Goal: Feedback & Contribution: Contribute content

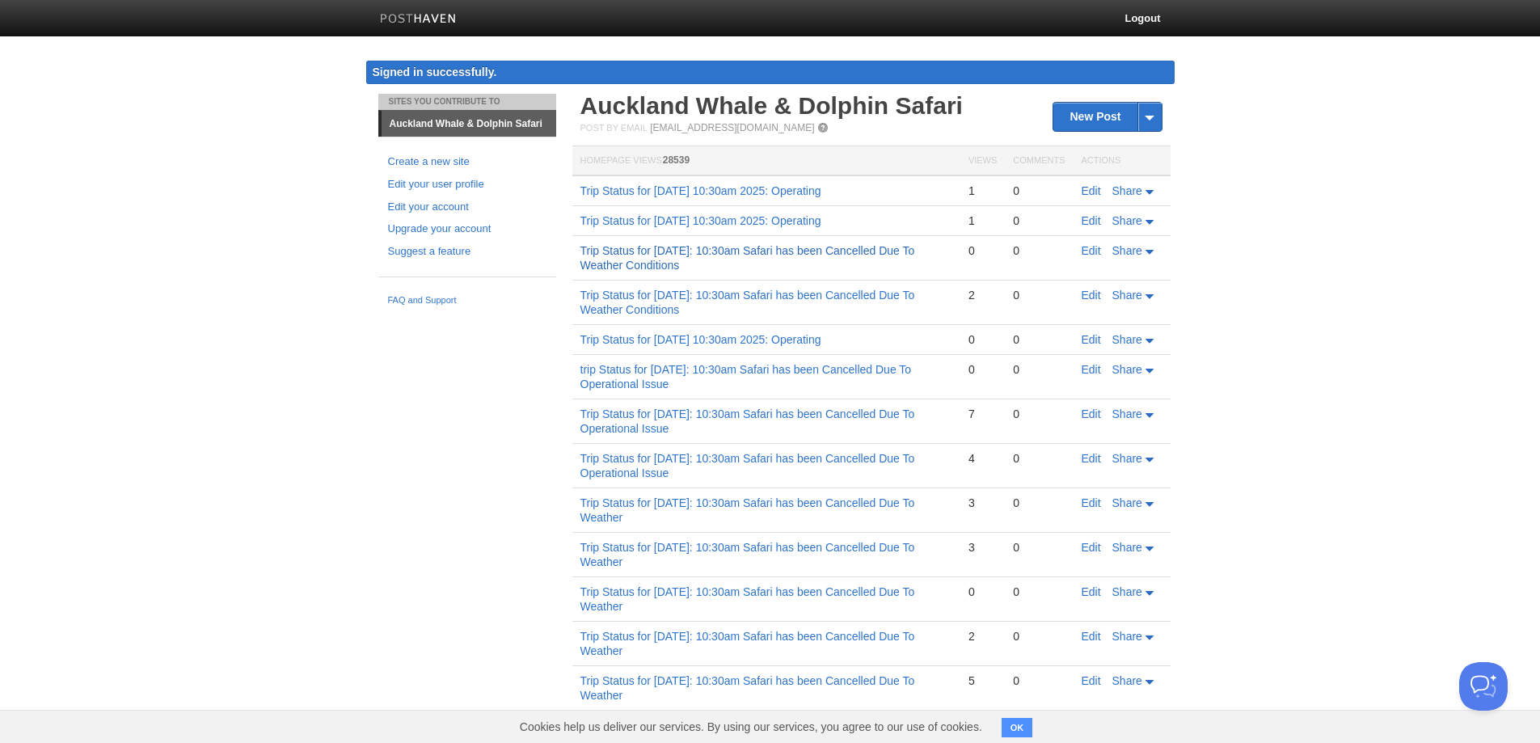
copy link "Trip Status for [DATE]: 10:30am Safari has been Cancelled Due To Weather Condit…"
drag, startPoint x: 778, startPoint y: 266, endPoint x: 202, endPoint y: 423, distance: 596.4
click at [206, 412] on body "Logout Signed in successfully. Signed in successfully. × Sites You Contribute T…" at bounding box center [770, 496] width 1540 height 993
click at [1083, 103] on link "New Post" at bounding box center [1106, 117] width 107 height 28
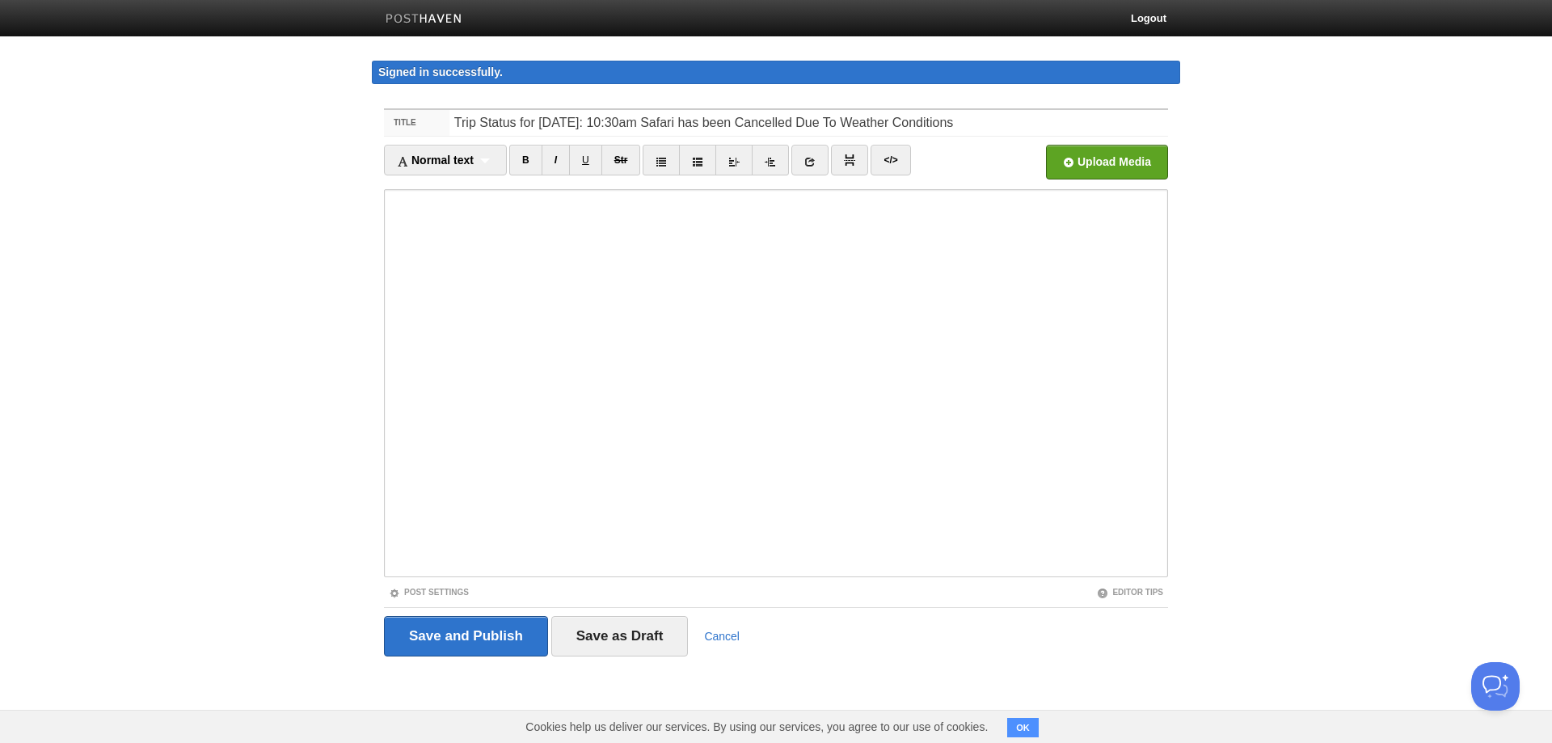
click at [583, 123] on input "Trip Status for [DATE]: 10:30am Safari has been Cancelled Due To Weather Condit…" at bounding box center [808, 123] width 719 height 26
click at [592, 123] on input "Trip Status for [DATE]: 10:30am Safari has been Cancelled Due To Weather Condit…" at bounding box center [808, 123] width 719 height 26
click at [579, 124] on input "Trip Status for [DATE]: 10:30am Safari has been Cancelled Due To Weather Condit…" at bounding box center [808, 123] width 719 height 26
drag, startPoint x: 1136, startPoint y: 121, endPoint x: 321, endPoint y: 157, distance: 816.3
click at [321, 157] on body "Logout Signed in successfully. Signed in successfully. × Sites You Contribute T…" at bounding box center [776, 358] width 1552 height 717
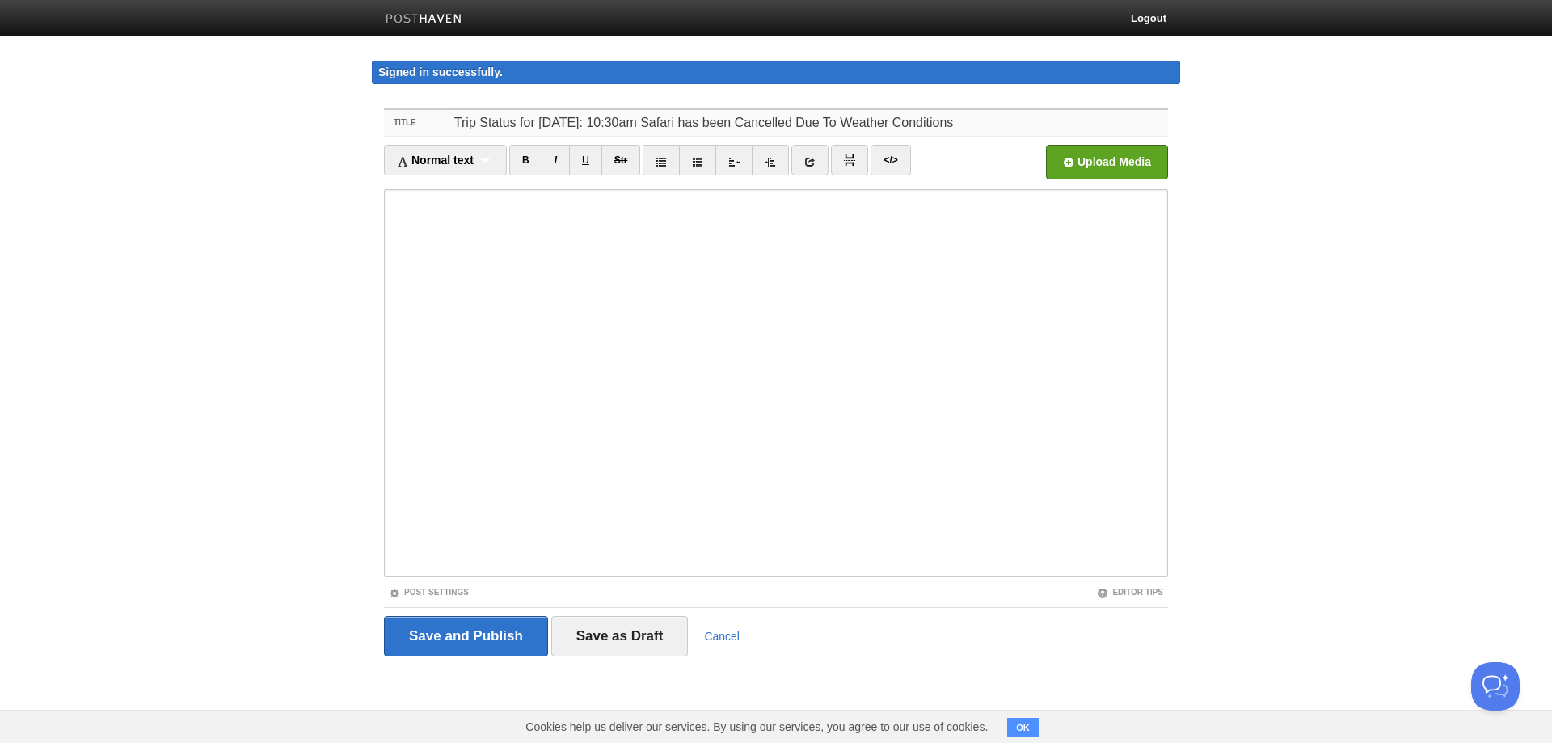
type input "Trip Status for [DATE]: 10:30am Safari has been Cancelled Due To Weather Condit…"
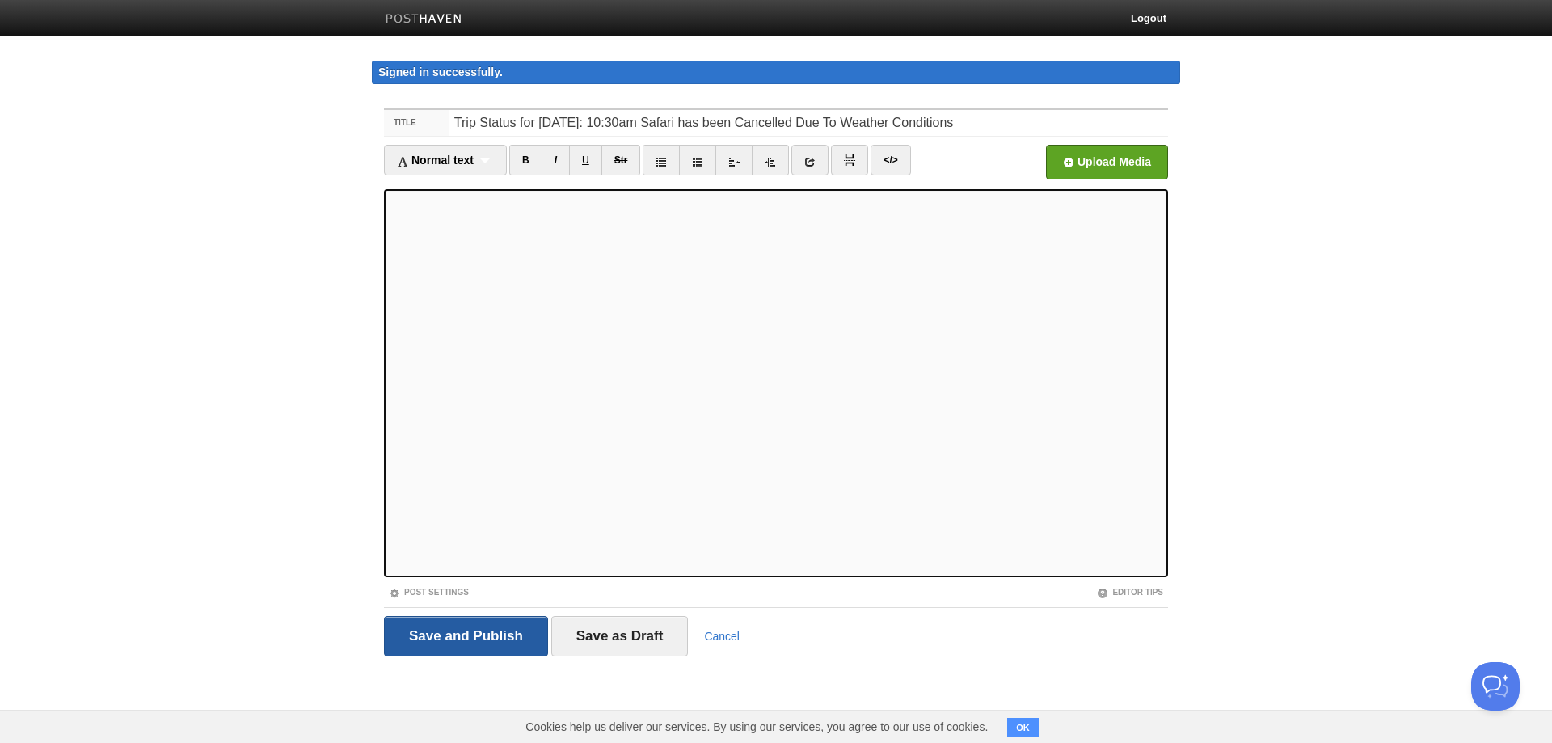
click at [495, 633] on input "Save and Publish" at bounding box center [466, 636] width 164 height 40
